Goal: Task Accomplishment & Management: Manage account settings

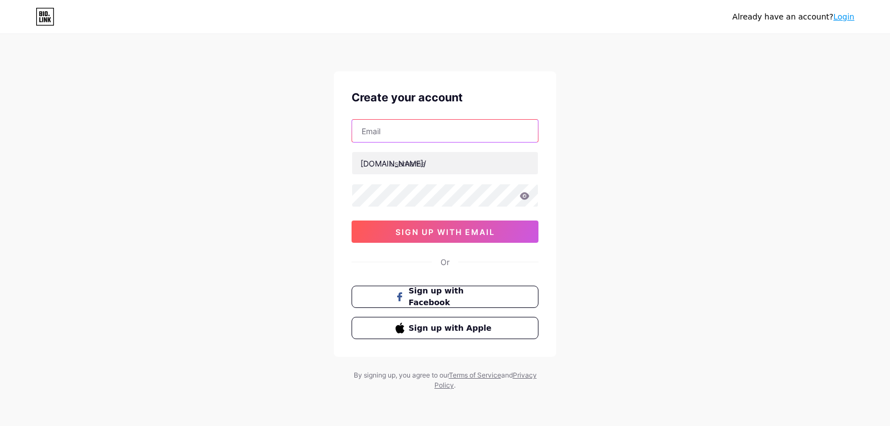
click at [456, 138] on input "text" at bounding box center [445, 131] width 186 height 22
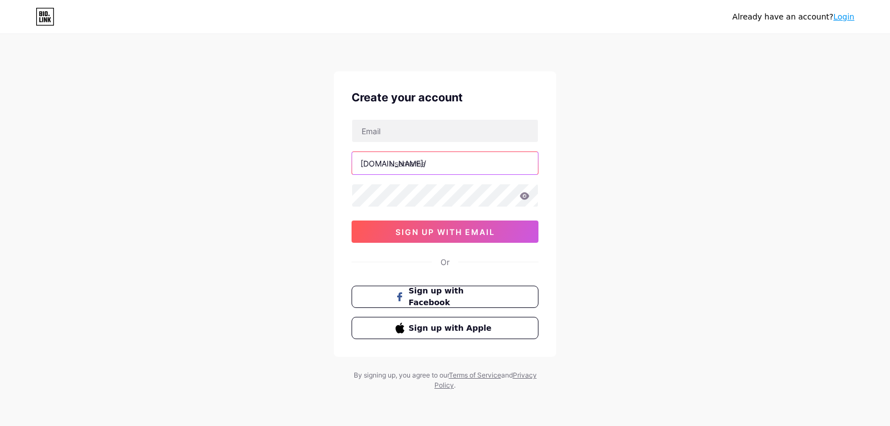
click at [459, 160] on input "text" at bounding box center [445, 163] width 186 height 22
click at [849, 17] on link "Login" at bounding box center [843, 16] width 21 height 9
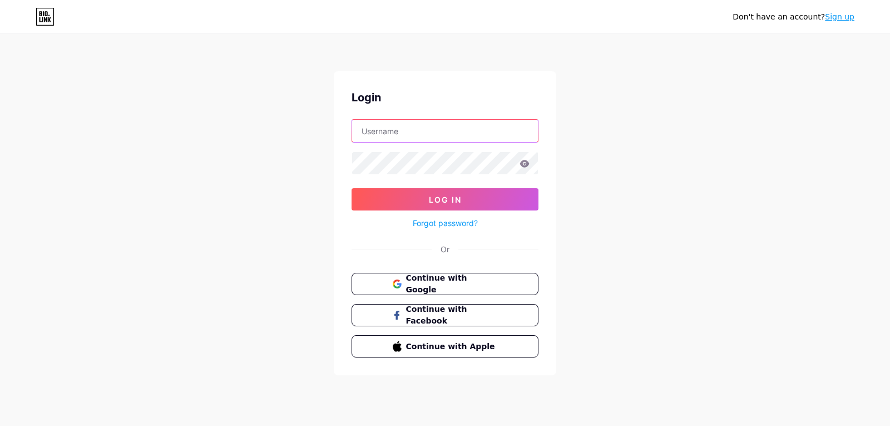
click at [390, 127] on input "text" at bounding box center [445, 131] width 186 height 22
type input "[PERSON_NAME]"
click at [438, 221] on link "Forgot password?" at bounding box center [445, 223] width 65 height 12
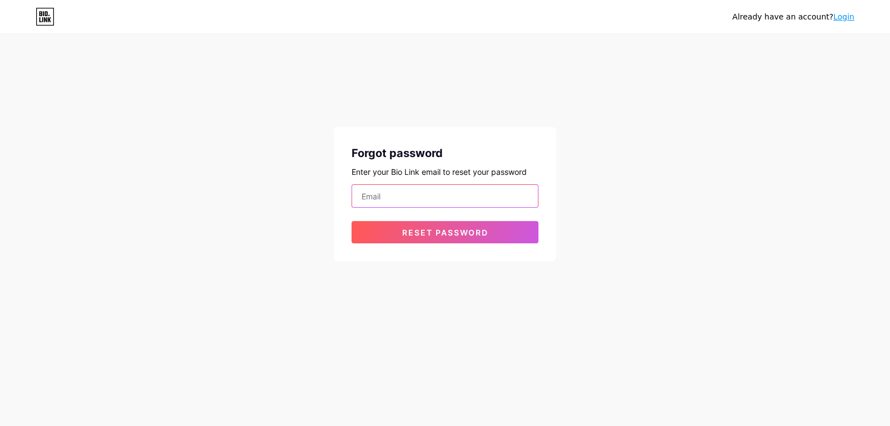
click at [412, 198] on input "email" at bounding box center [445, 196] width 186 height 22
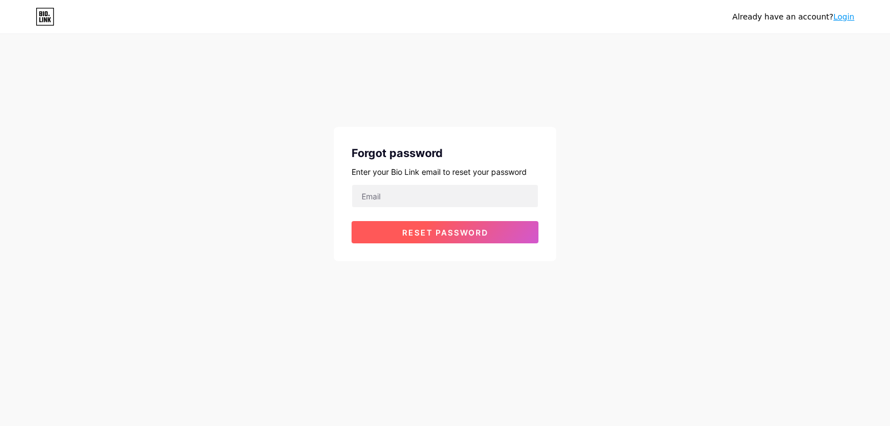
click at [425, 234] on span "Reset password" at bounding box center [445, 232] width 86 height 9
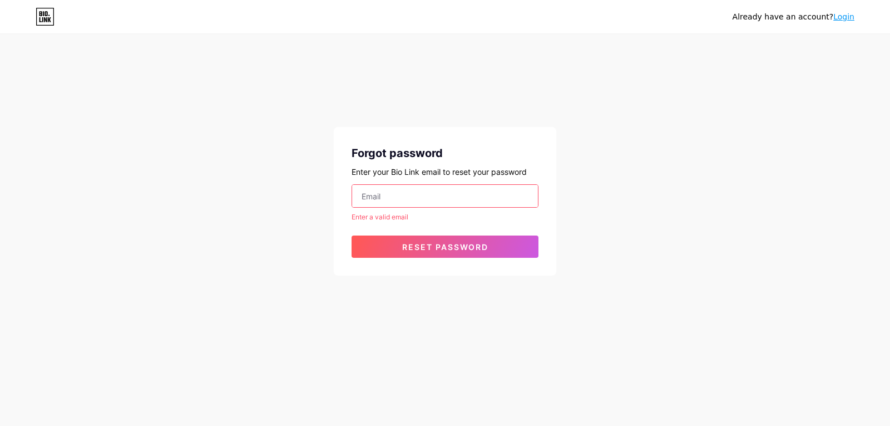
drag, startPoint x: 409, startPoint y: 185, endPoint x: 411, endPoint y: 200, distance: 14.6
click at [409, 186] on input "email" at bounding box center [445, 196] width 186 height 22
click at [403, 216] on div "Enter a valid email" at bounding box center [445, 217] width 187 height 10
click at [433, 260] on div "Forgot password Enter your Bio Link email to reset your password Enter a valid …" at bounding box center [445, 201] width 223 height 149
click at [402, 193] on input "email" at bounding box center [445, 196] width 186 height 22
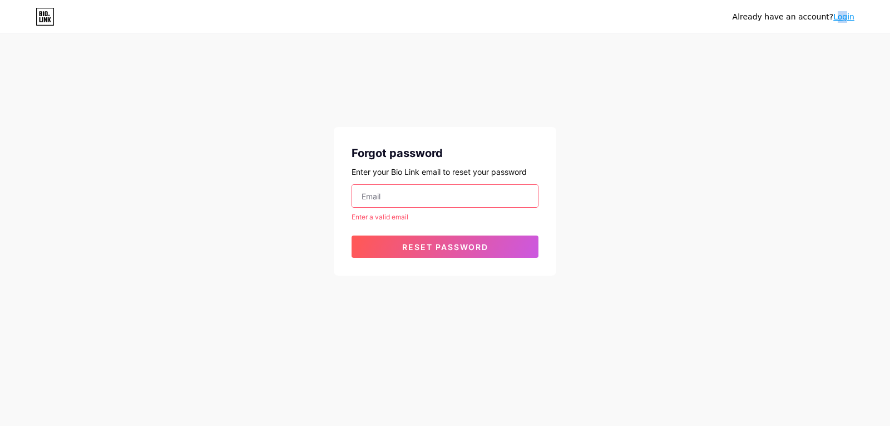
drag, startPoint x: 847, startPoint y: 26, endPoint x: 832, endPoint y: 16, distance: 18.5
click at [838, 20] on div "Already have an account? Login" at bounding box center [445, 16] width 890 height 33
click at [832, 16] on div "Already have an account? Login" at bounding box center [794, 17] width 122 height 12
click at [843, 21] on link "Login" at bounding box center [843, 16] width 21 height 9
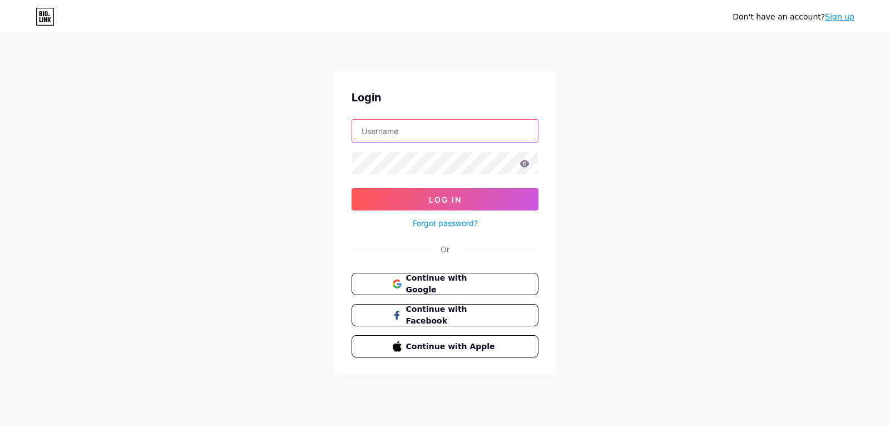
type input "[PERSON_NAME]"
click at [448, 245] on div "Or" at bounding box center [445, 249] width 9 height 12
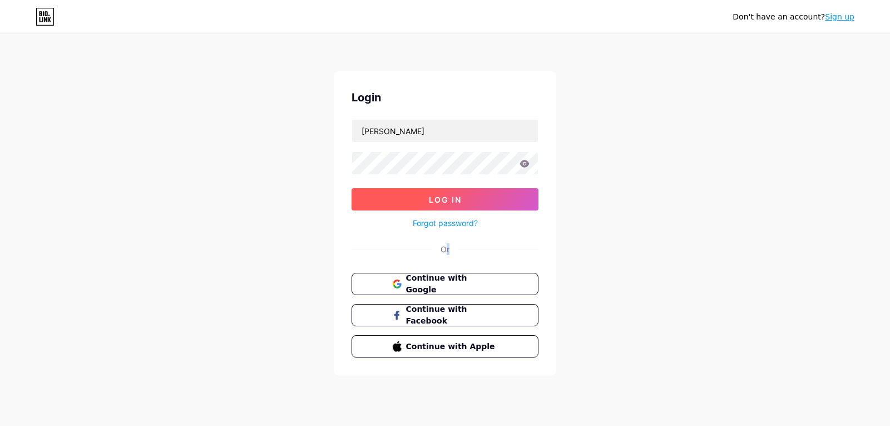
click at [452, 199] on span "Log In" at bounding box center [445, 199] width 33 height 9
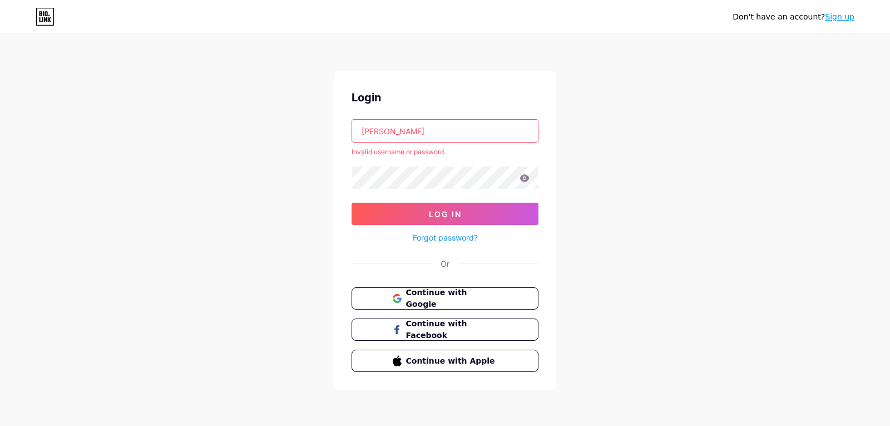
click at [527, 180] on icon at bounding box center [524, 177] width 9 height 7
click at [450, 239] on link "Forgot password?" at bounding box center [445, 237] width 65 height 12
